Goal: Information Seeking & Learning: Learn about a topic

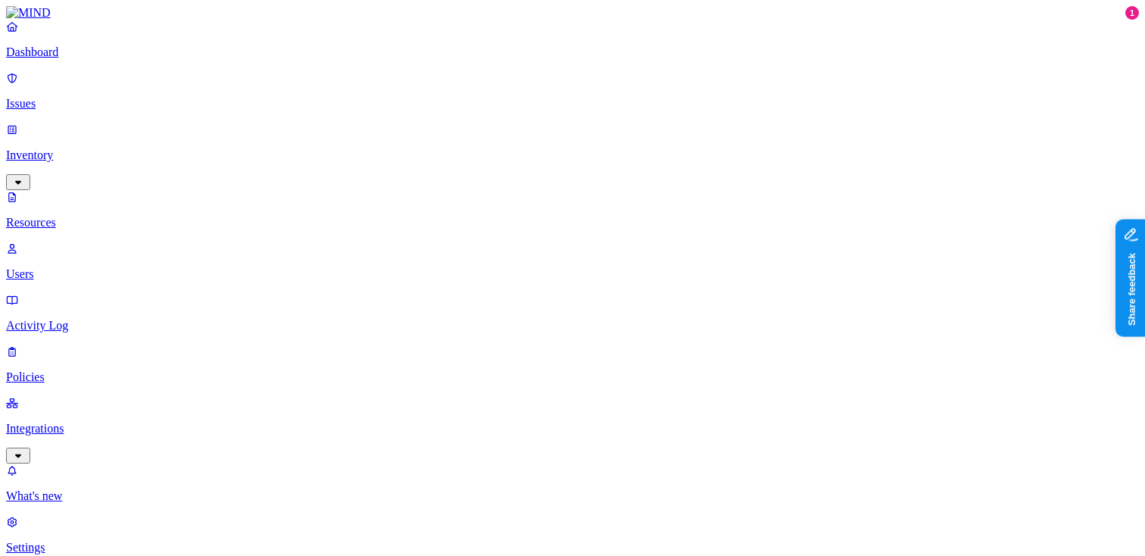
scroll to position [521, 0]
click at [104, 59] on p "Dashboard" at bounding box center [572, 52] width 1132 height 14
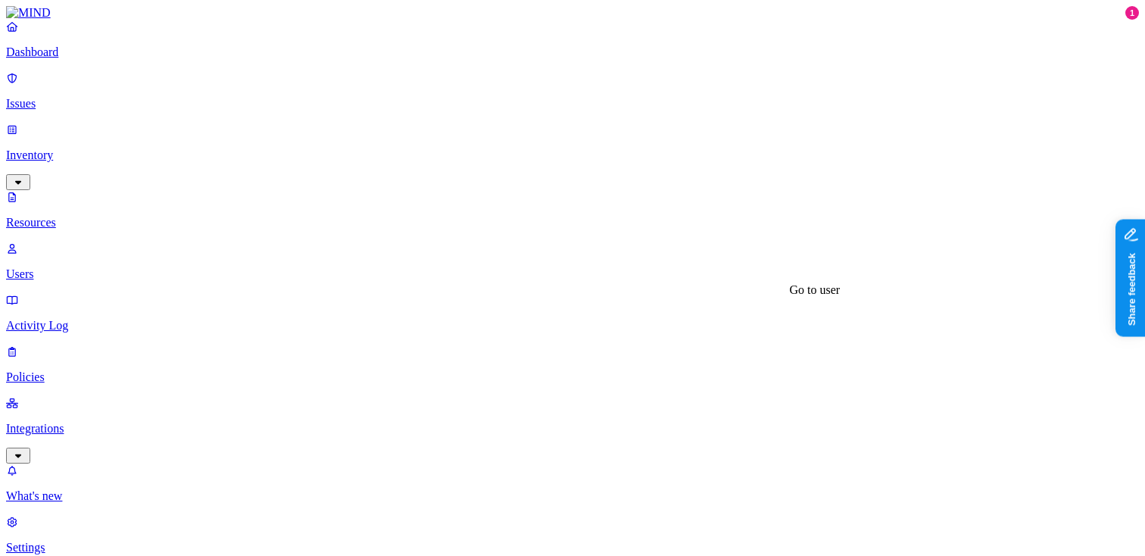
scroll to position [123, 0]
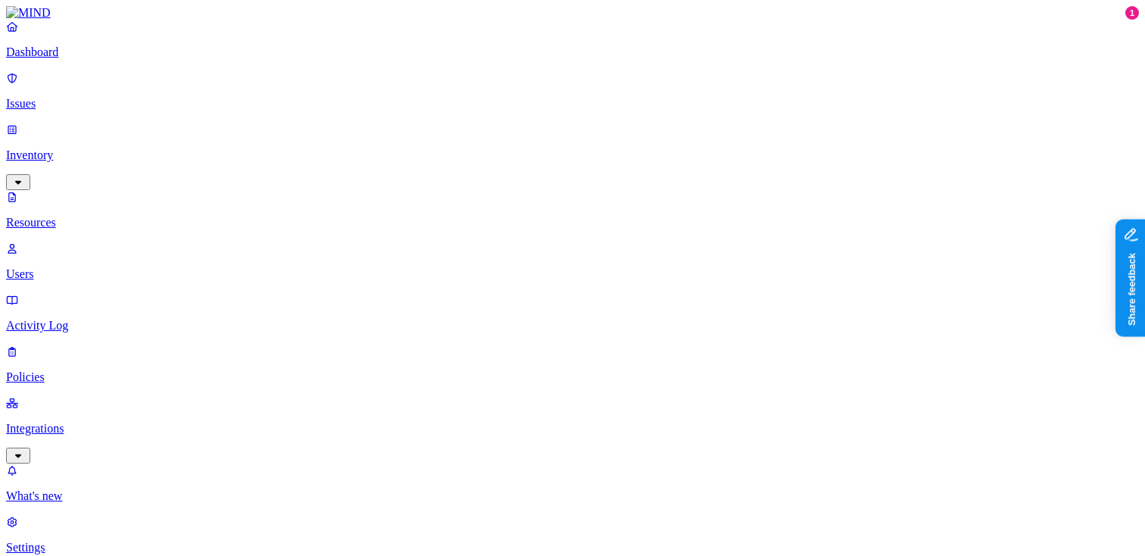
scroll to position [213, 0]
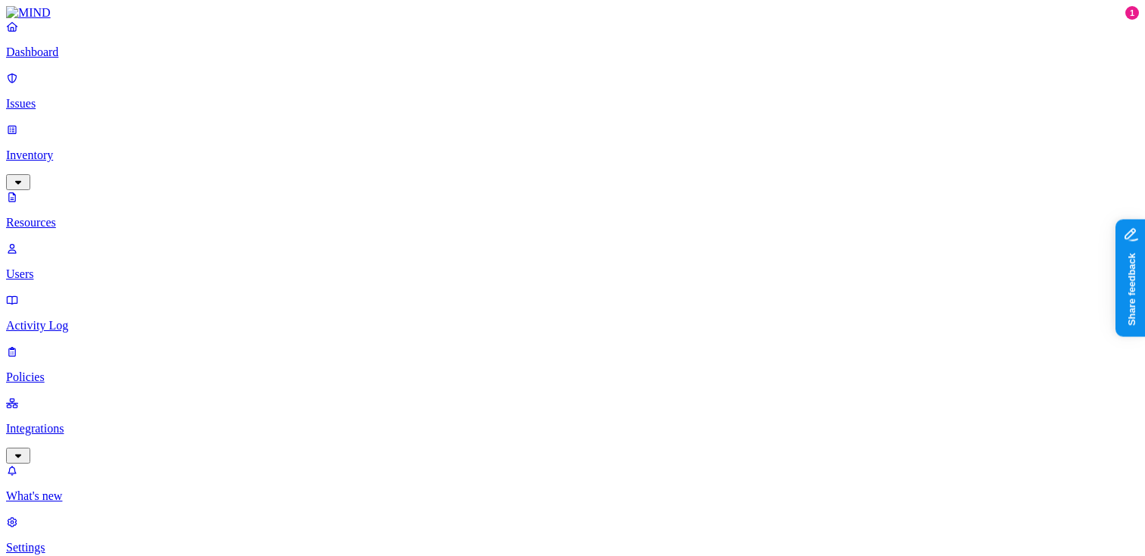
click at [97, 59] on p "Dashboard" at bounding box center [572, 52] width 1132 height 14
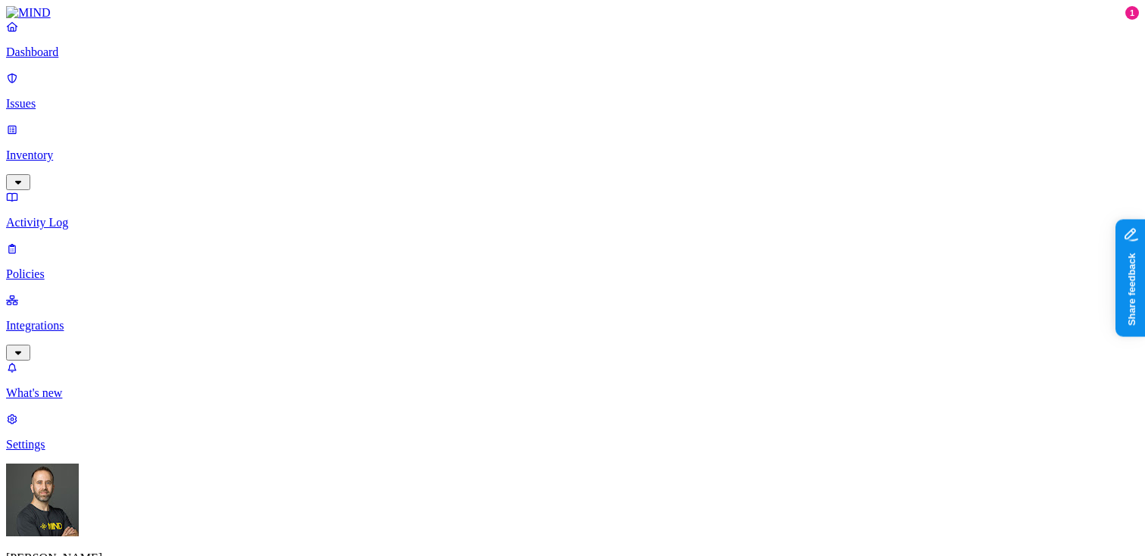
click at [108, 267] on p "Policies" at bounding box center [572, 274] width 1132 height 14
click at [98, 59] on p "Dashboard" at bounding box center [572, 52] width 1132 height 14
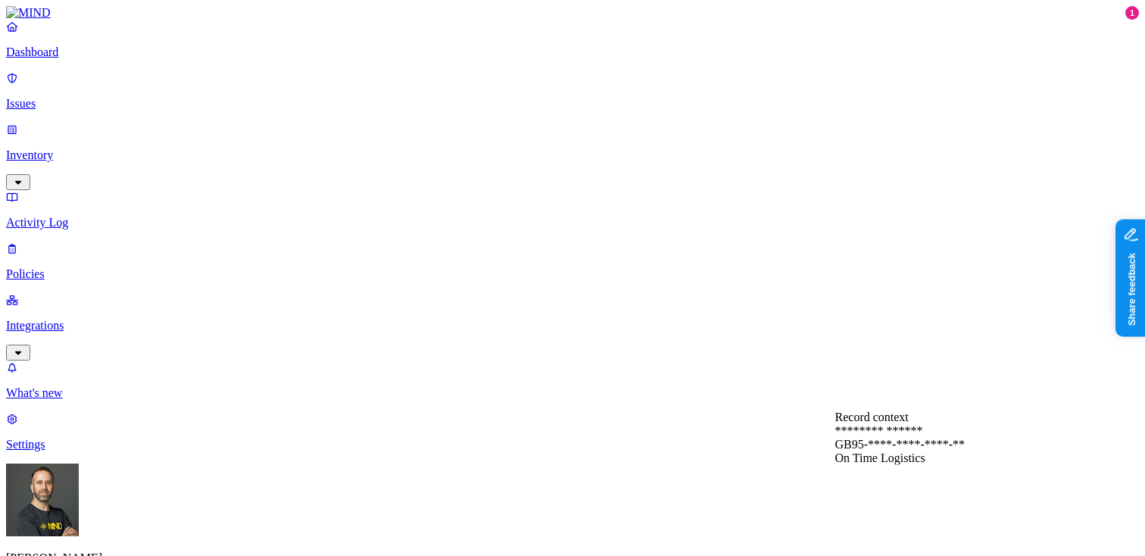
scroll to position [0, 0]
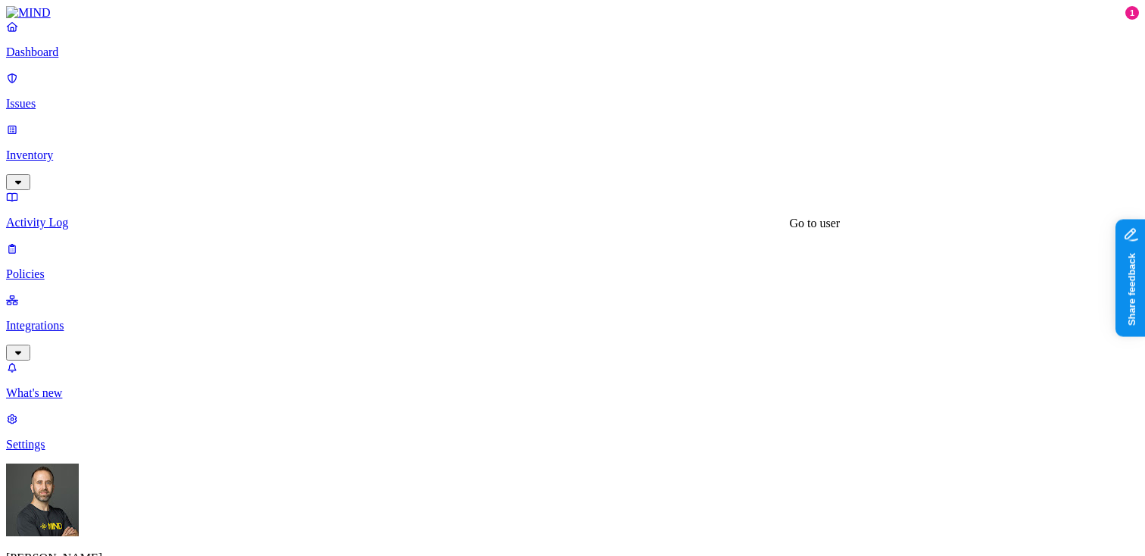
scroll to position [199, 0]
click at [112, 59] on p "Dashboard" at bounding box center [572, 52] width 1132 height 14
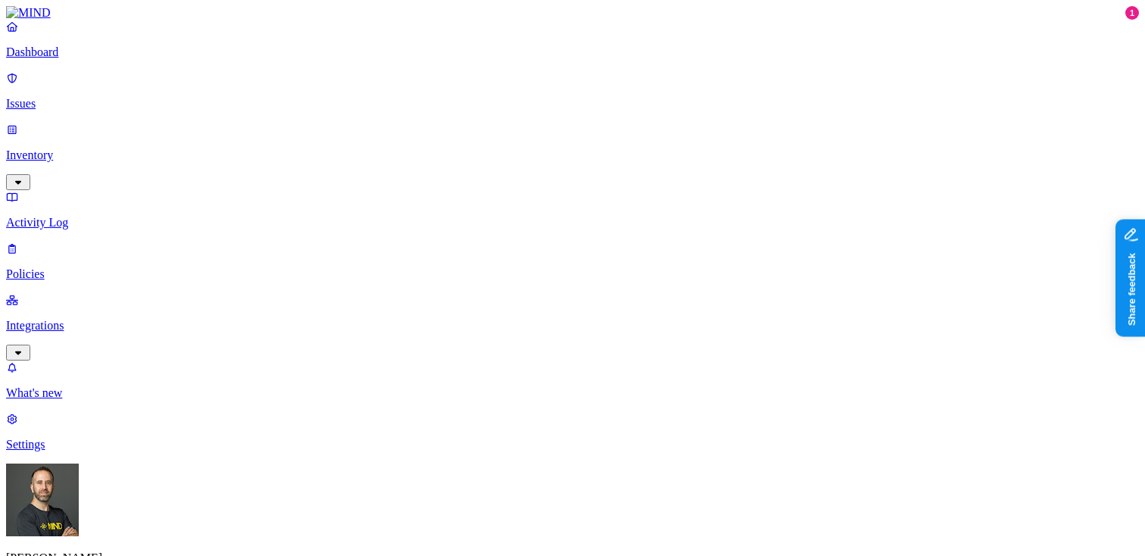
click at [145, 522] on div "[PERSON_NAME] Samsara" at bounding box center [572, 540] width 1132 height 155
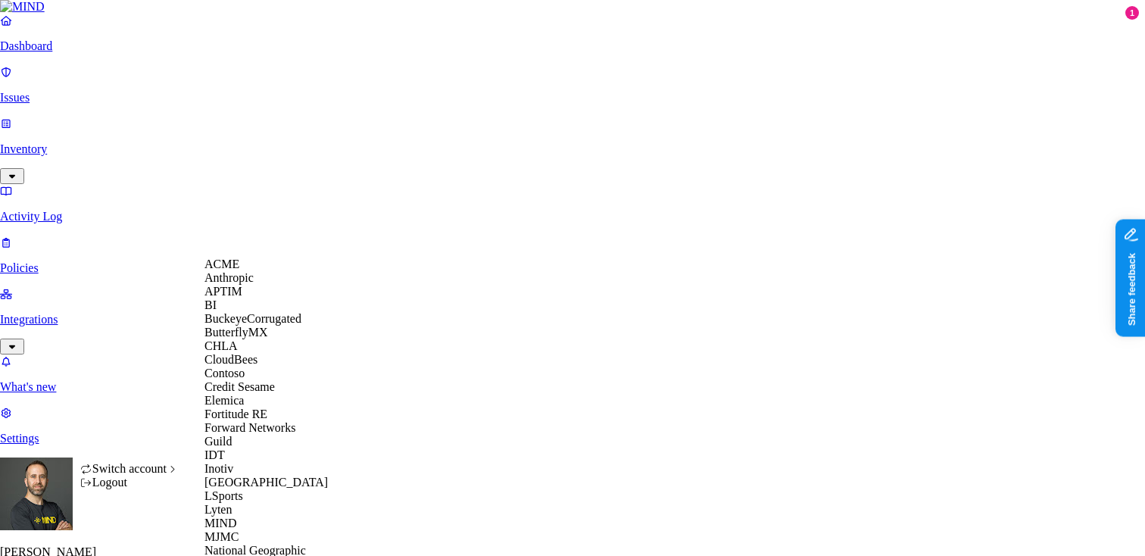
scroll to position [14, 0]
click at [262, 393] on span "Credit Sesame" at bounding box center [239, 386] width 70 height 13
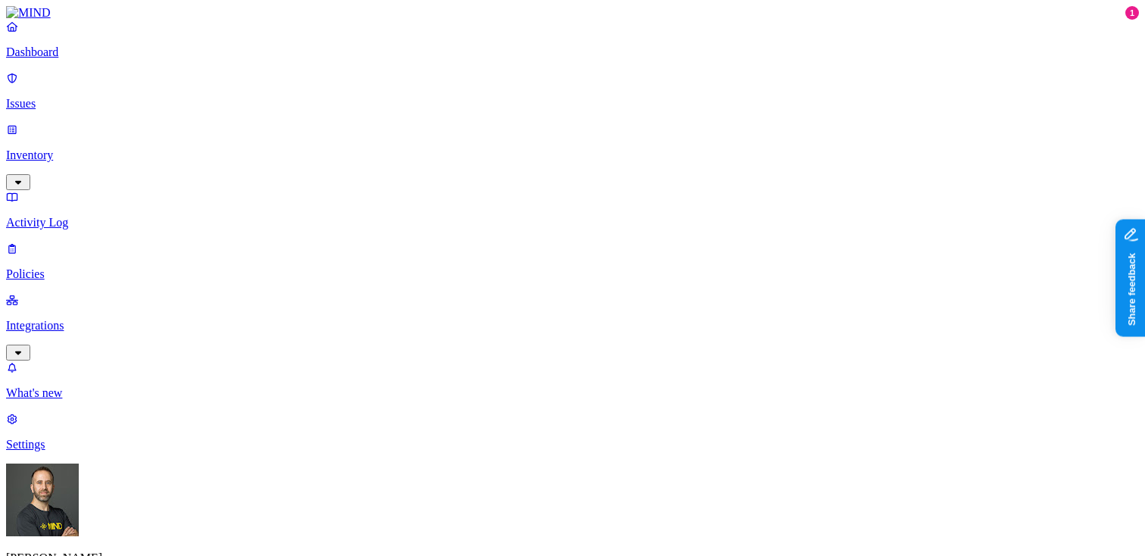
click at [101, 319] on p "Integrations" at bounding box center [572, 326] width 1132 height 14
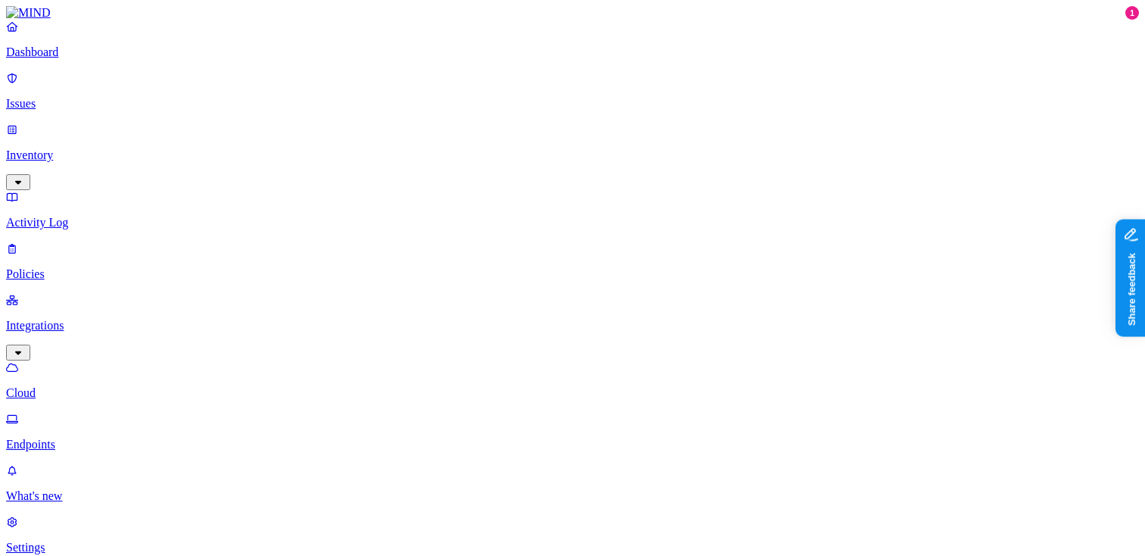
click at [101, 319] on p "Integrations" at bounding box center [572, 326] width 1132 height 14
click at [92, 59] on p "Dashboard" at bounding box center [572, 52] width 1132 height 14
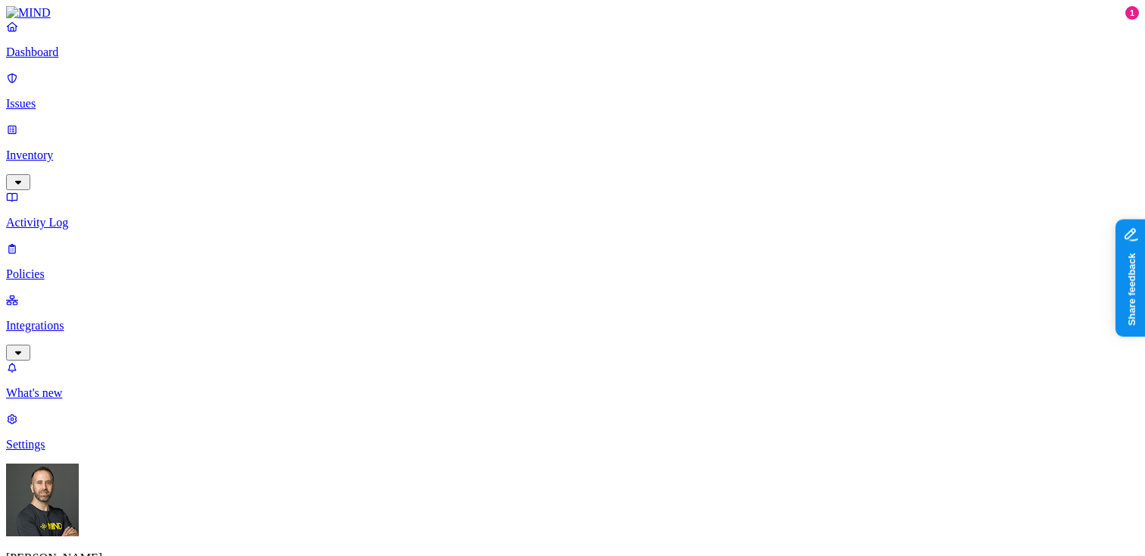
click at [93, 267] on p "Policies" at bounding box center [572, 274] width 1132 height 14
click at [92, 59] on link "Dashboard" at bounding box center [572, 39] width 1132 height 39
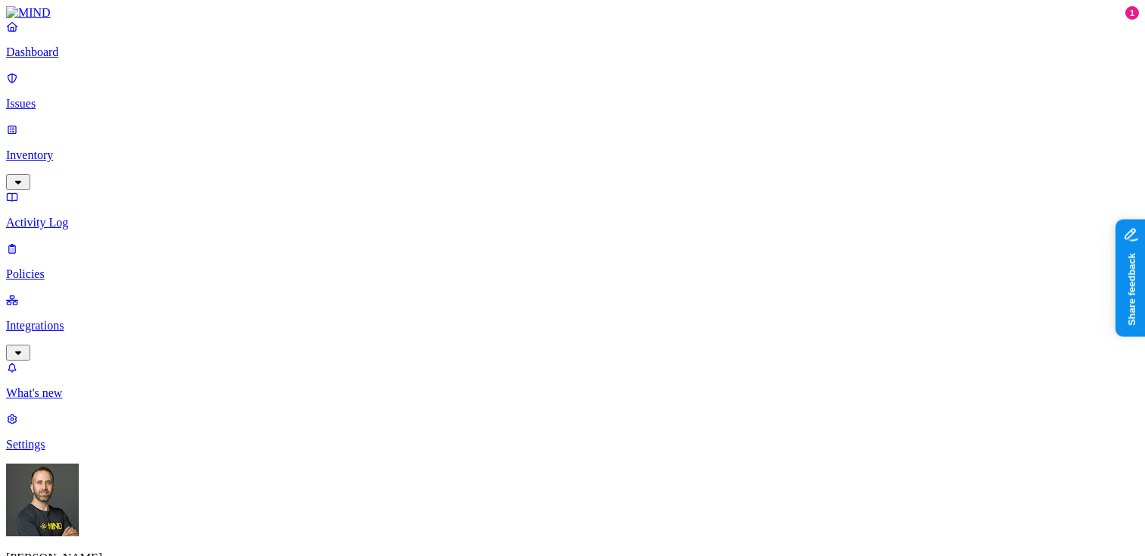
click at [81, 59] on link "Dashboard" at bounding box center [572, 39] width 1132 height 39
